Goal: Task Accomplishment & Management: Manage account settings

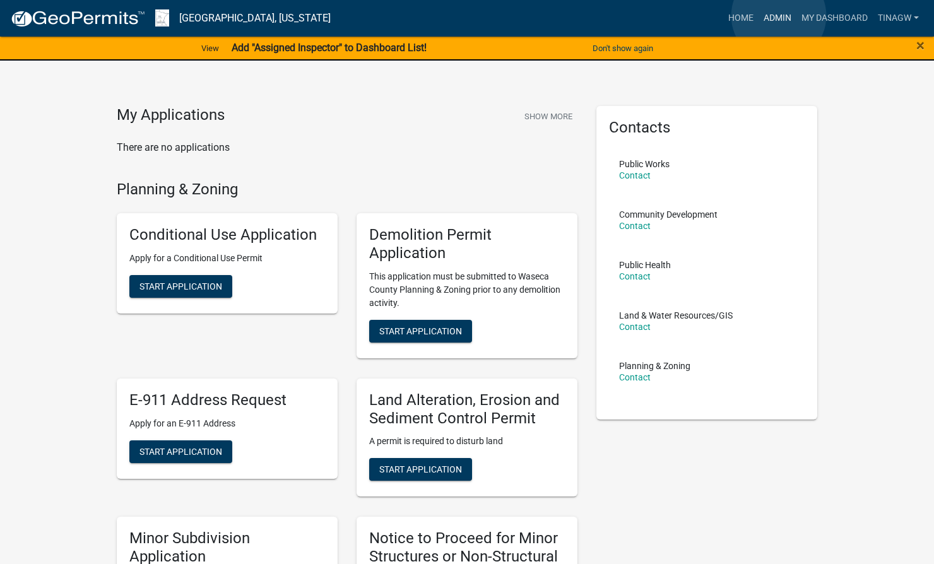
click at [779, 16] on link "Admin" at bounding box center [777, 18] width 38 height 24
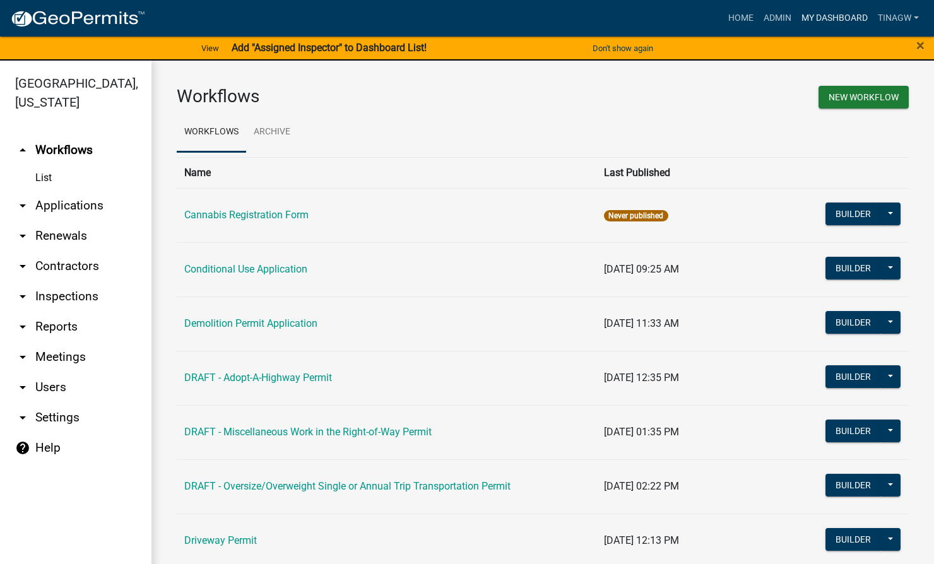
click at [834, 15] on link "My Dashboard" at bounding box center [834, 18] width 76 height 24
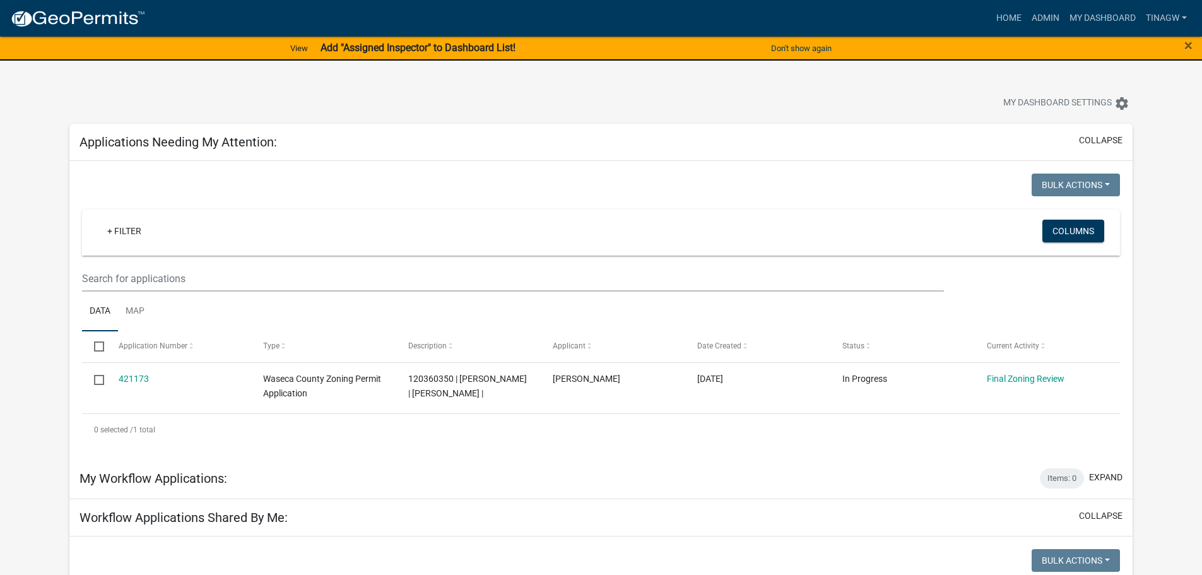
drag, startPoint x: 1102, startPoint y: 0, endPoint x: 672, endPoint y: 92, distance: 440.0
click at [672, 92] on div at bounding box center [375, 105] width 631 height 28
click at [1044, 19] on link "Admin" at bounding box center [1046, 18] width 38 height 24
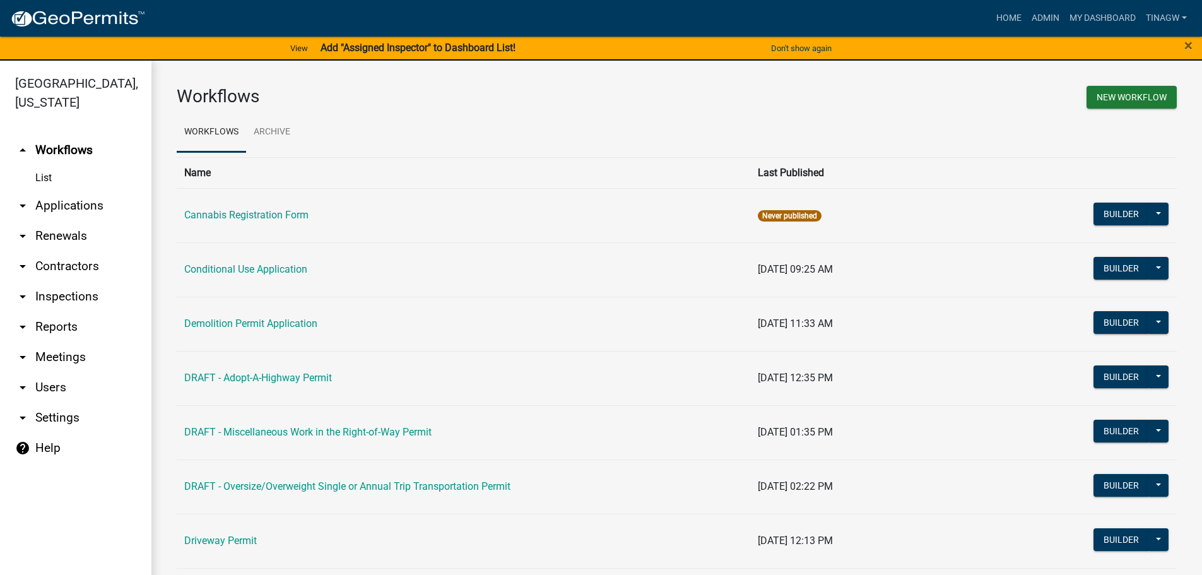
click at [47, 181] on link "List" at bounding box center [75, 177] width 151 height 25
click at [69, 203] on link "arrow_drop_down Applications" at bounding box center [75, 206] width 151 height 30
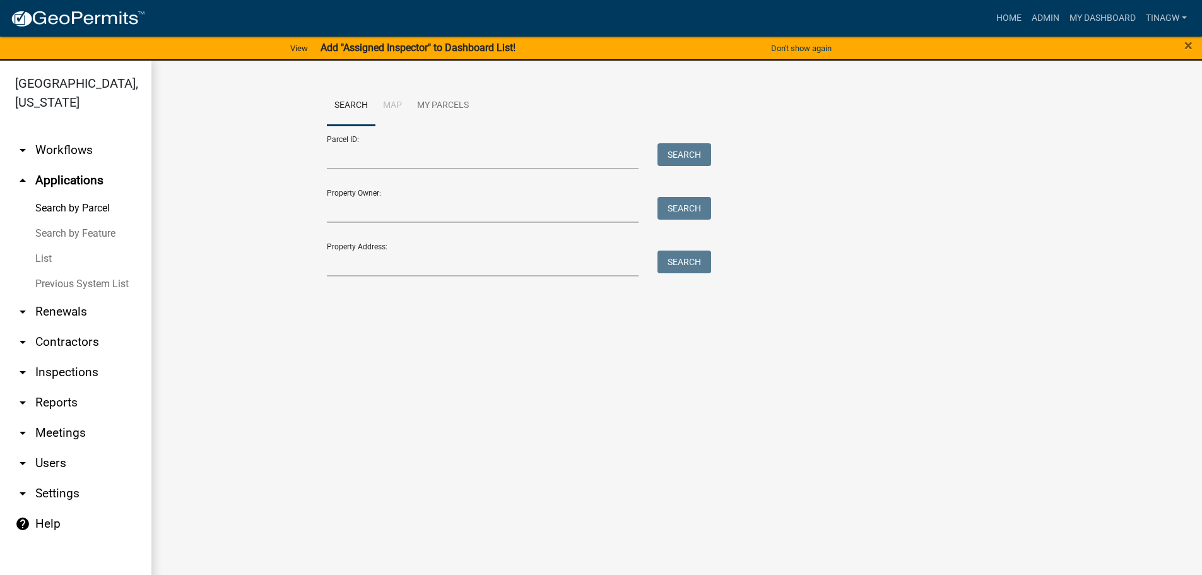
click at [40, 253] on link "List" at bounding box center [75, 258] width 151 height 25
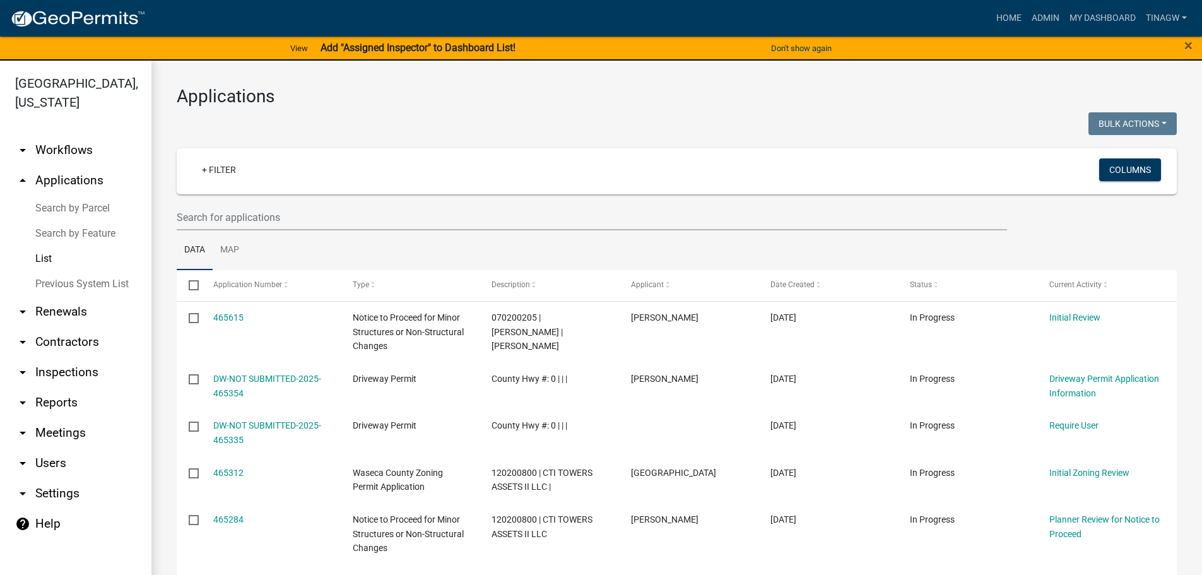
click at [249, 173] on div "+ Filter" at bounding box center [511, 171] width 659 height 26
click at [206, 172] on link "+ Filter" at bounding box center [219, 169] width 54 height 23
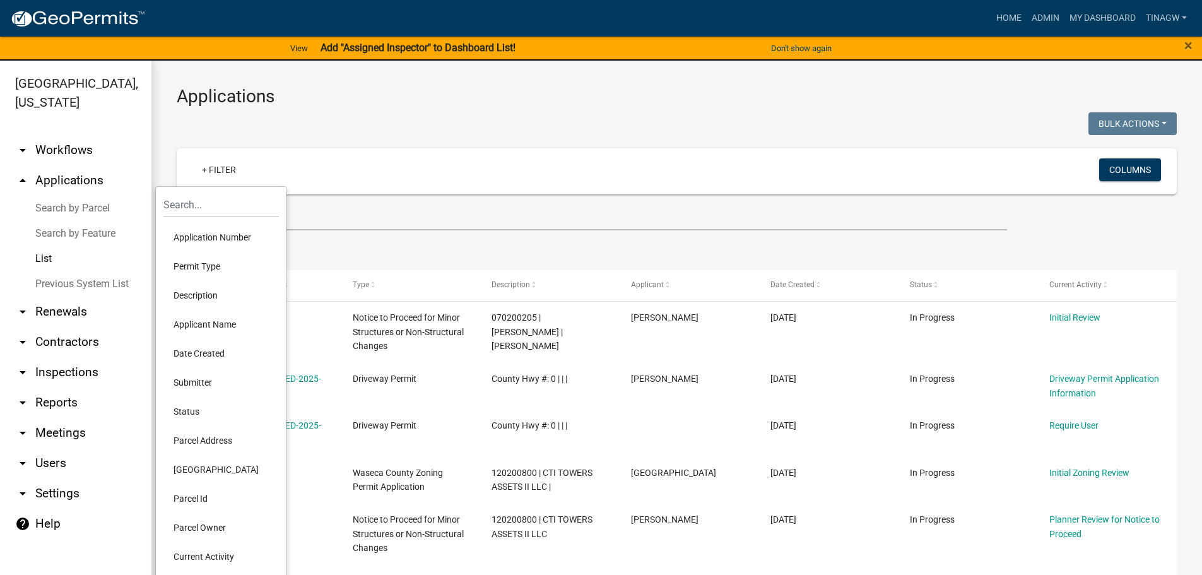
click at [186, 263] on li "Permit Type" at bounding box center [220, 266] width 115 height 29
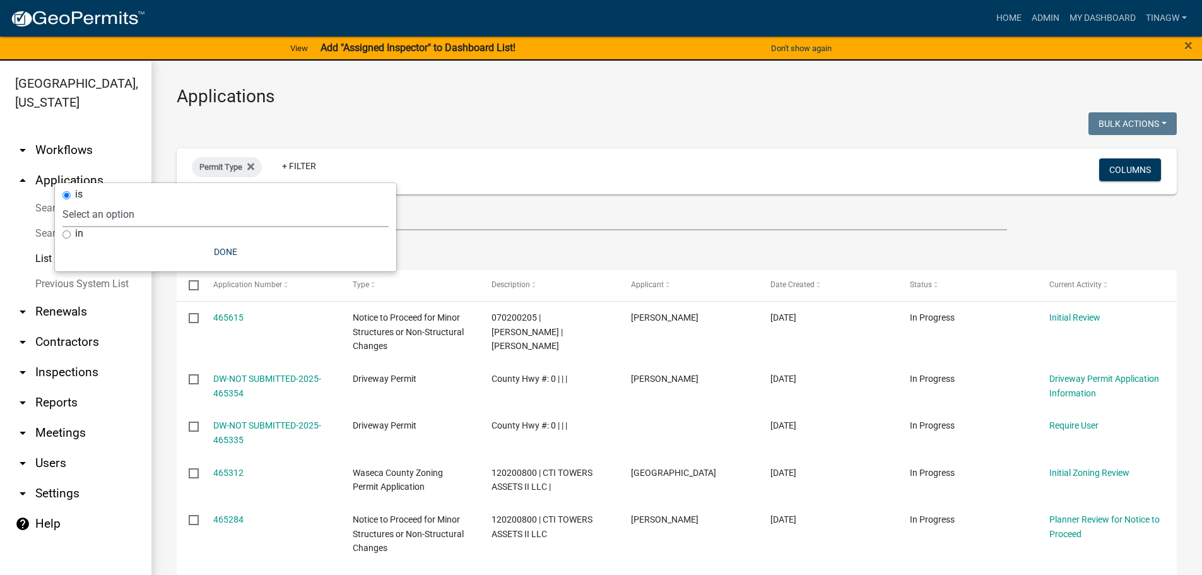
click at [161, 218] on select "Select an option Cannabis Registration Form Conditional Use Application Demolit…" at bounding box center [225, 214] width 326 height 26
select select "81e1ffbc-42bd-41ca-be31-d1ae0ed87e88"
click at [129, 201] on select "Select an option Cannabis Registration Form Conditional Use Application Demolit…" at bounding box center [225, 214] width 326 height 26
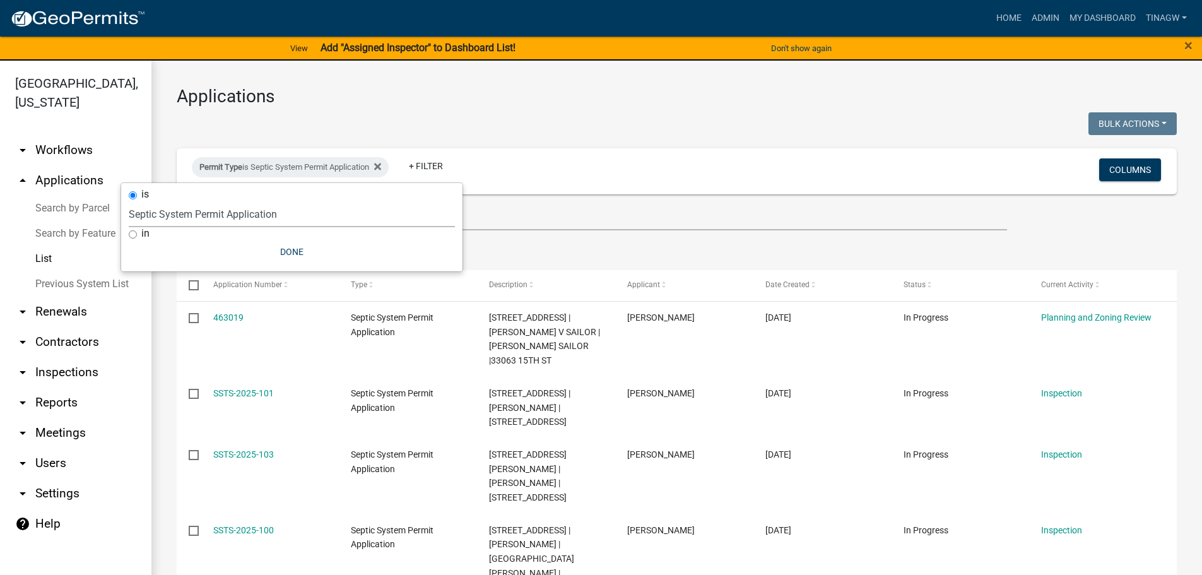
click at [700, 100] on h3 "Applications" at bounding box center [677, 96] width 1000 height 21
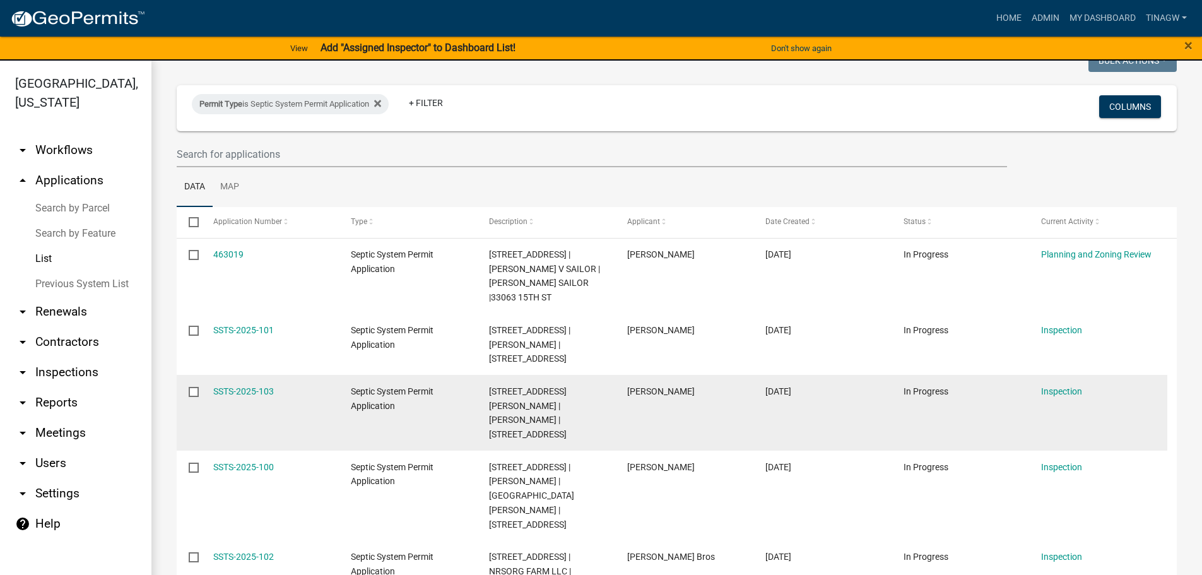
scroll to position [126, 0]
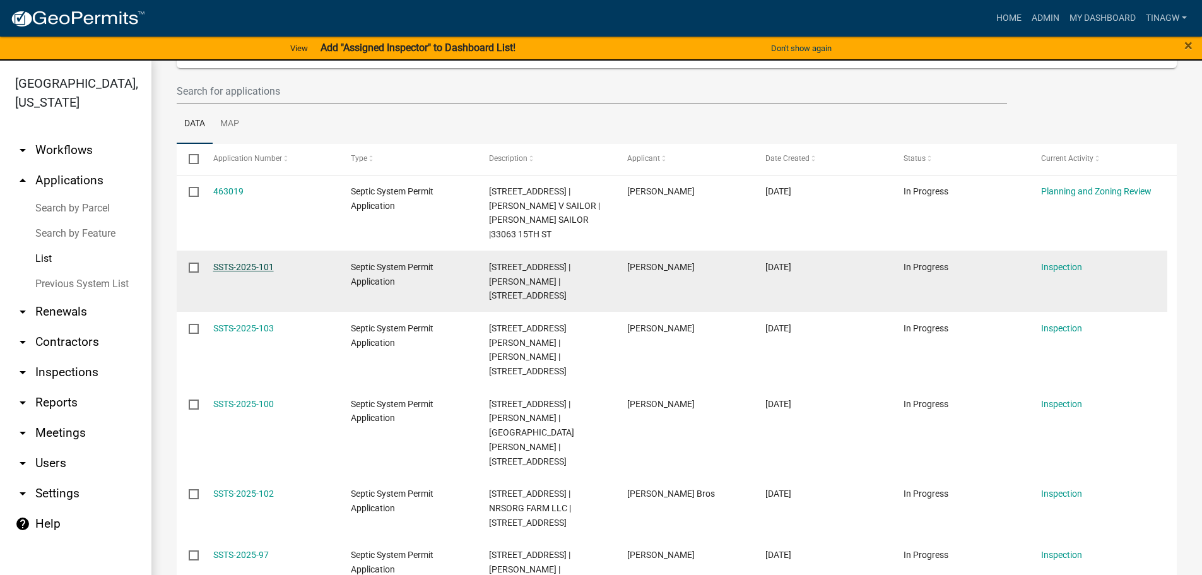
click at [224, 268] on link "SSTS-2025-101" at bounding box center [243, 267] width 61 height 10
